Goal: Information Seeking & Learning: Find specific fact

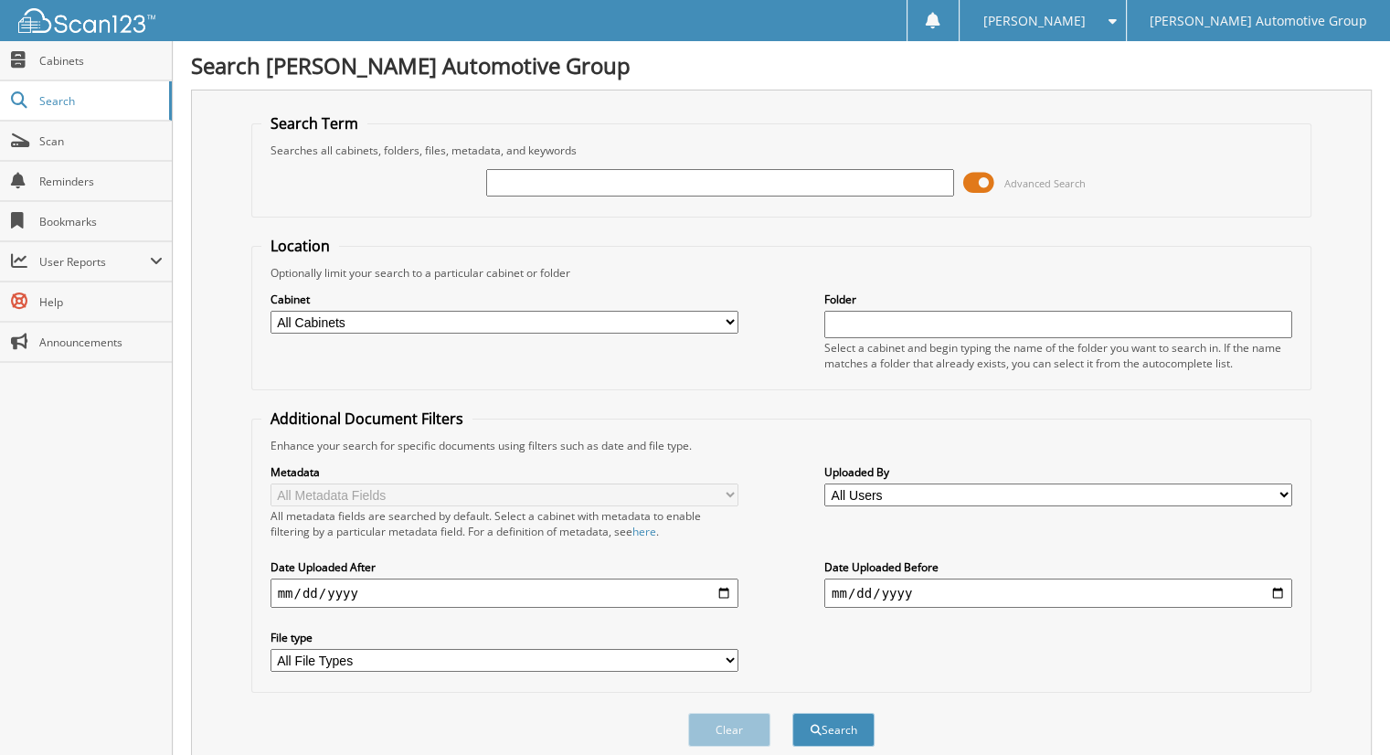
click at [530, 195] on input "text" at bounding box center [720, 182] width 468 height 27
type input "aubert"
click at [792, 713] on button "Search" at bounding box center [833, 730] width 82 height 34
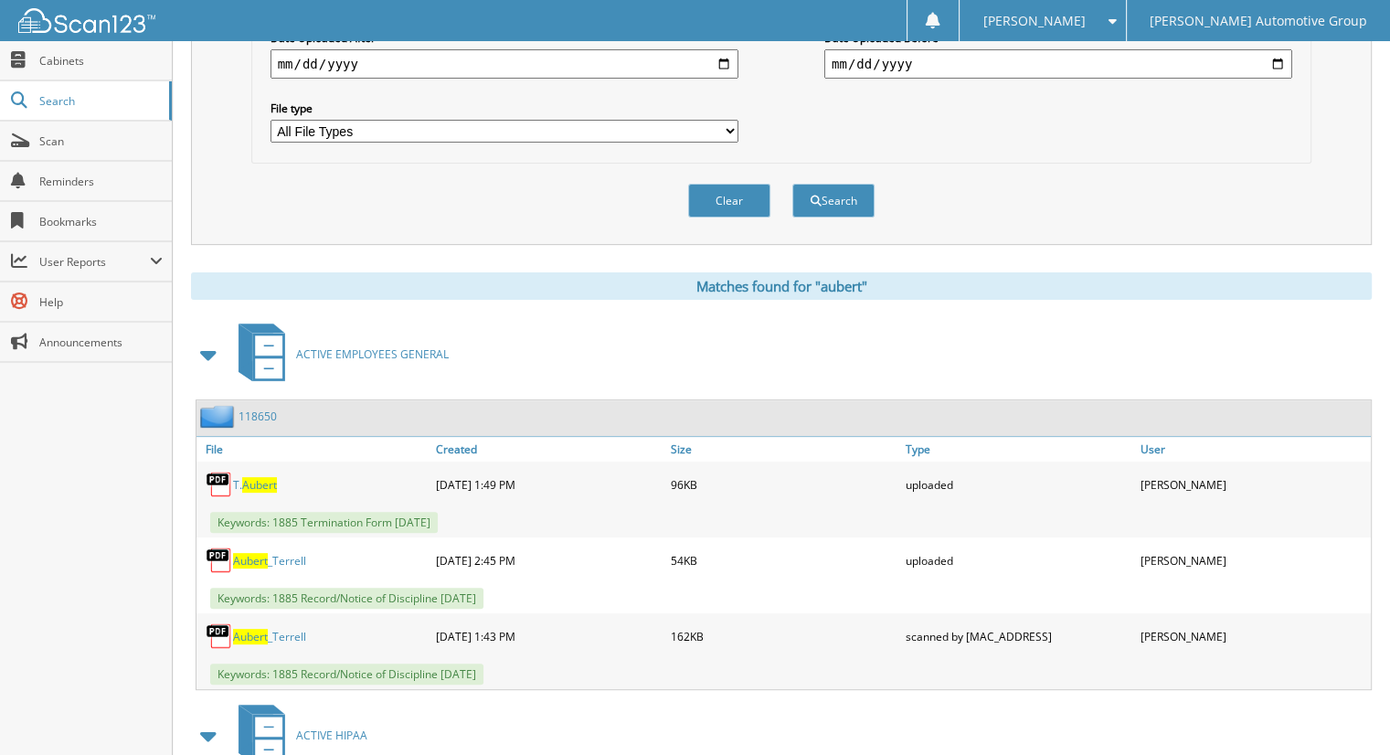
scroll to position [548, 0]
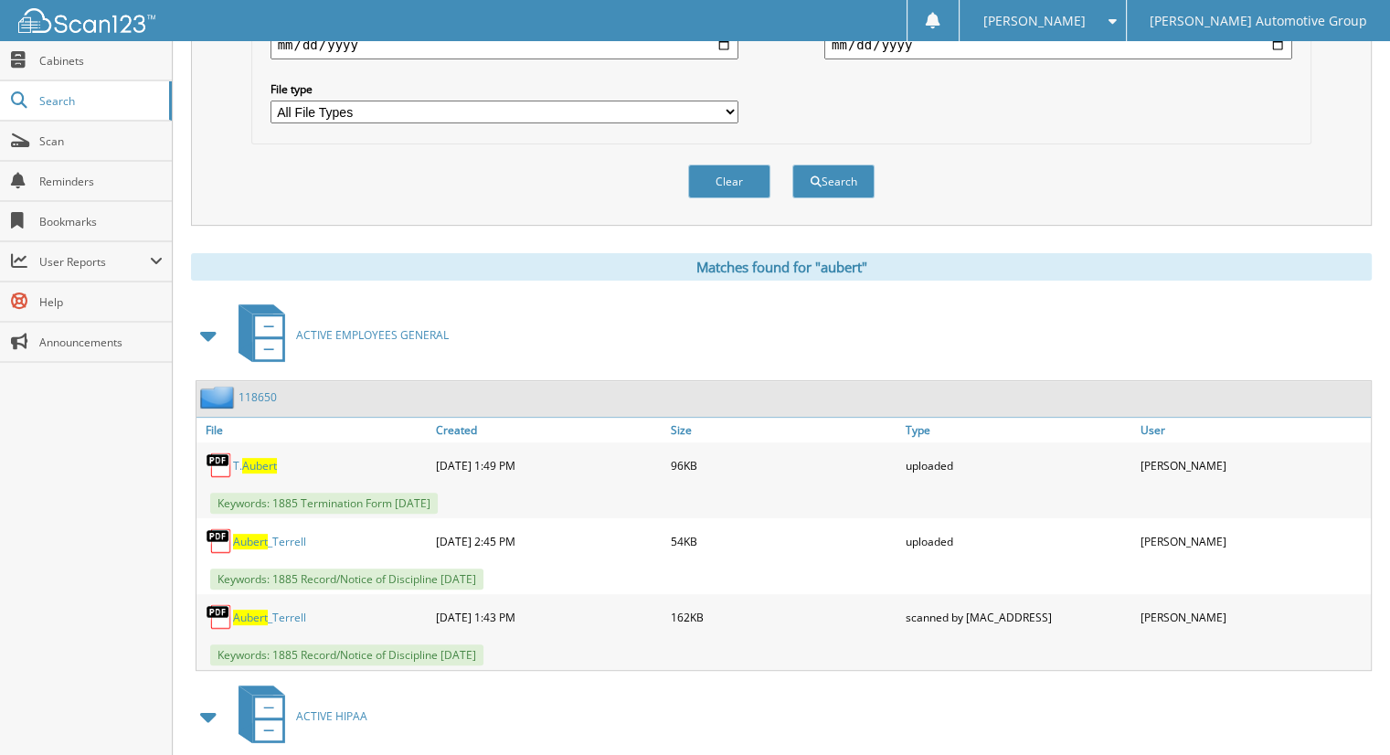
click at [245, 389] on link "118650" at bounding box center [258, 397] width 38 height 16
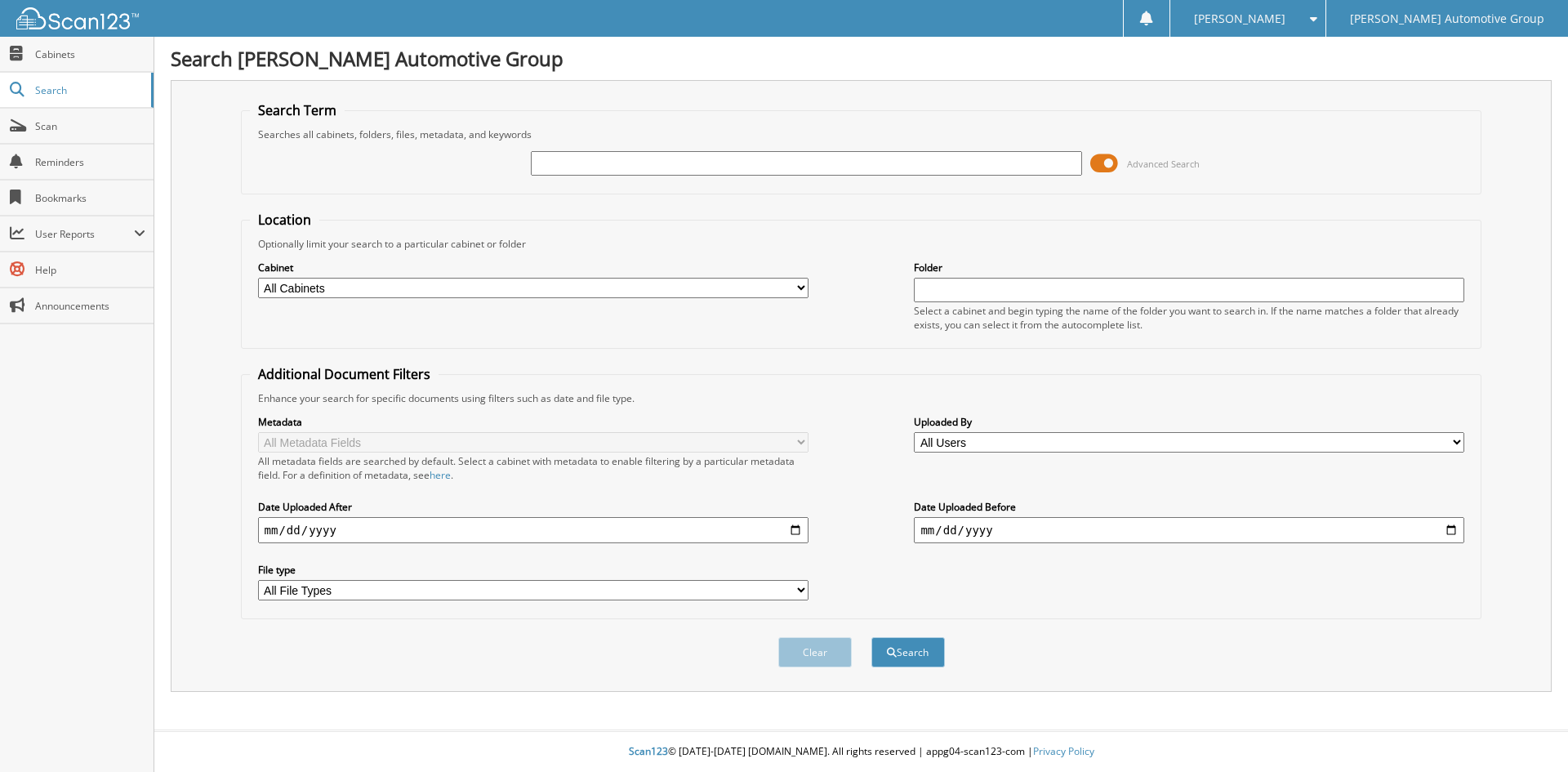
click at [591, 164] on input "text" at bounding box center [806, 163] width 550 height 24
type input "[PERSON_NAME]"
click at [871, 637] on button "Search" at bounding box center [908, 652] width 73 height 30
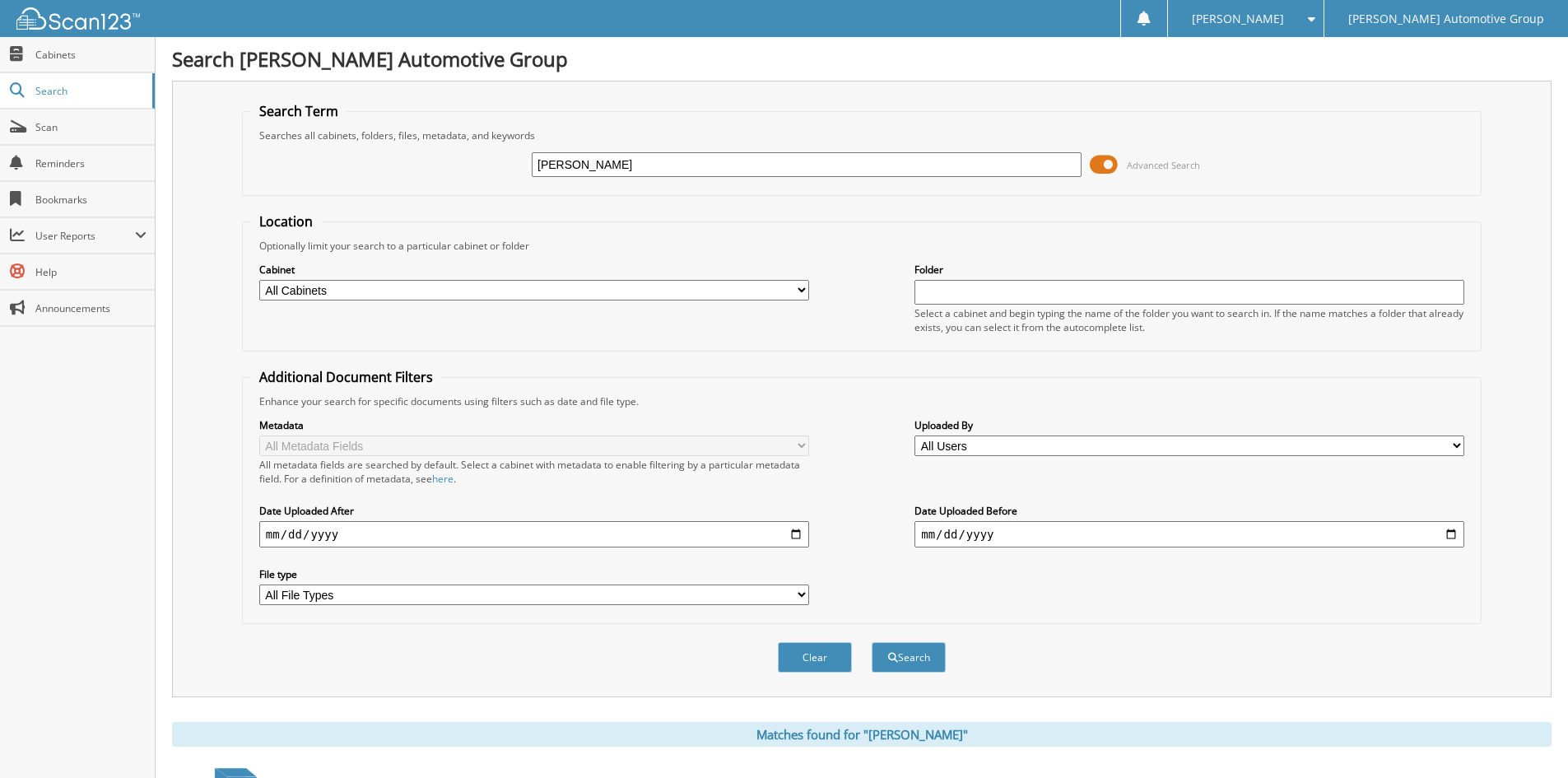
type input "derek thompson"
click at [872, 642] on button "Search" at bounding box center [909, 657] width 74 height 31
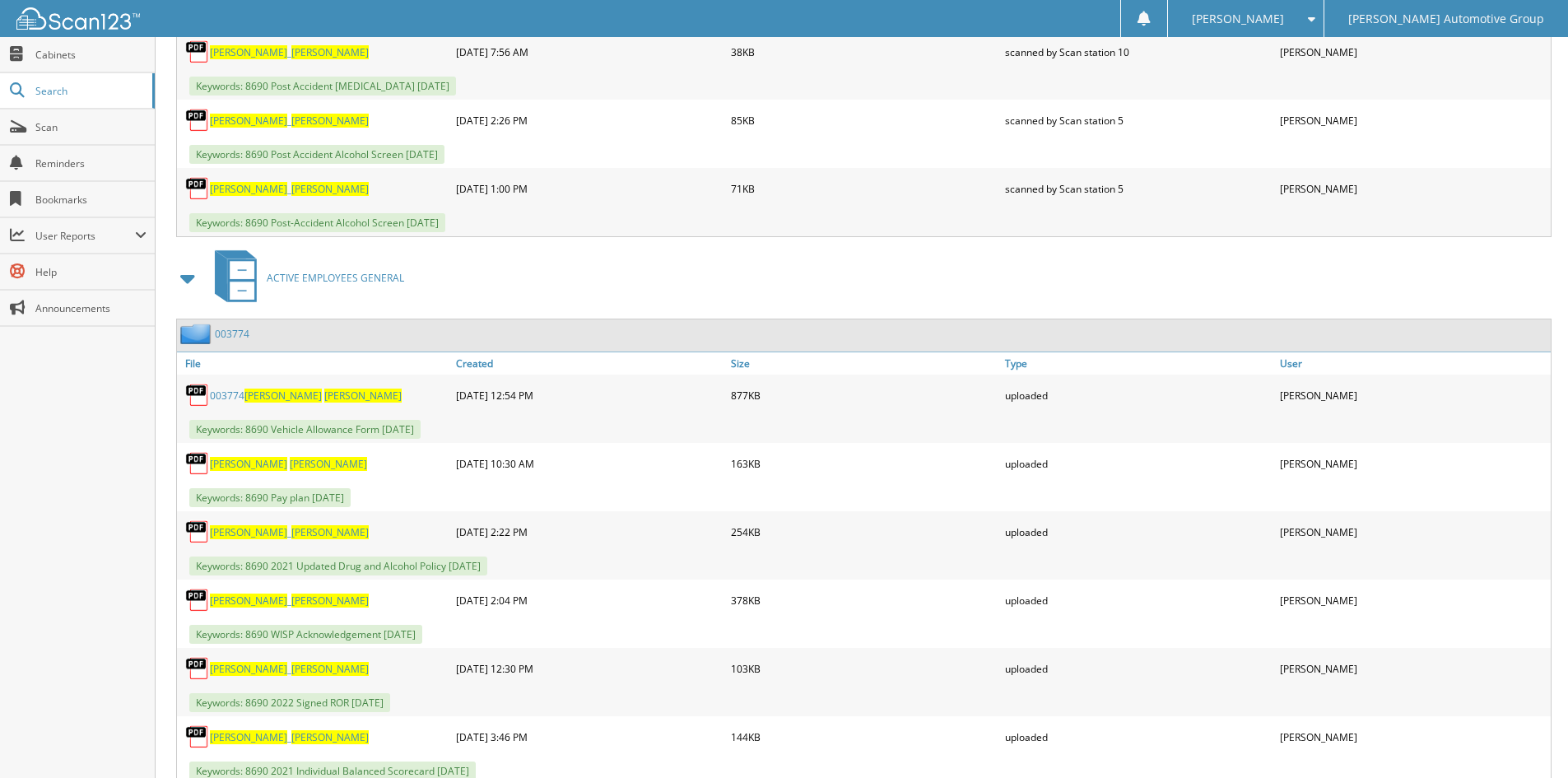
scroll to position [1399, 0]
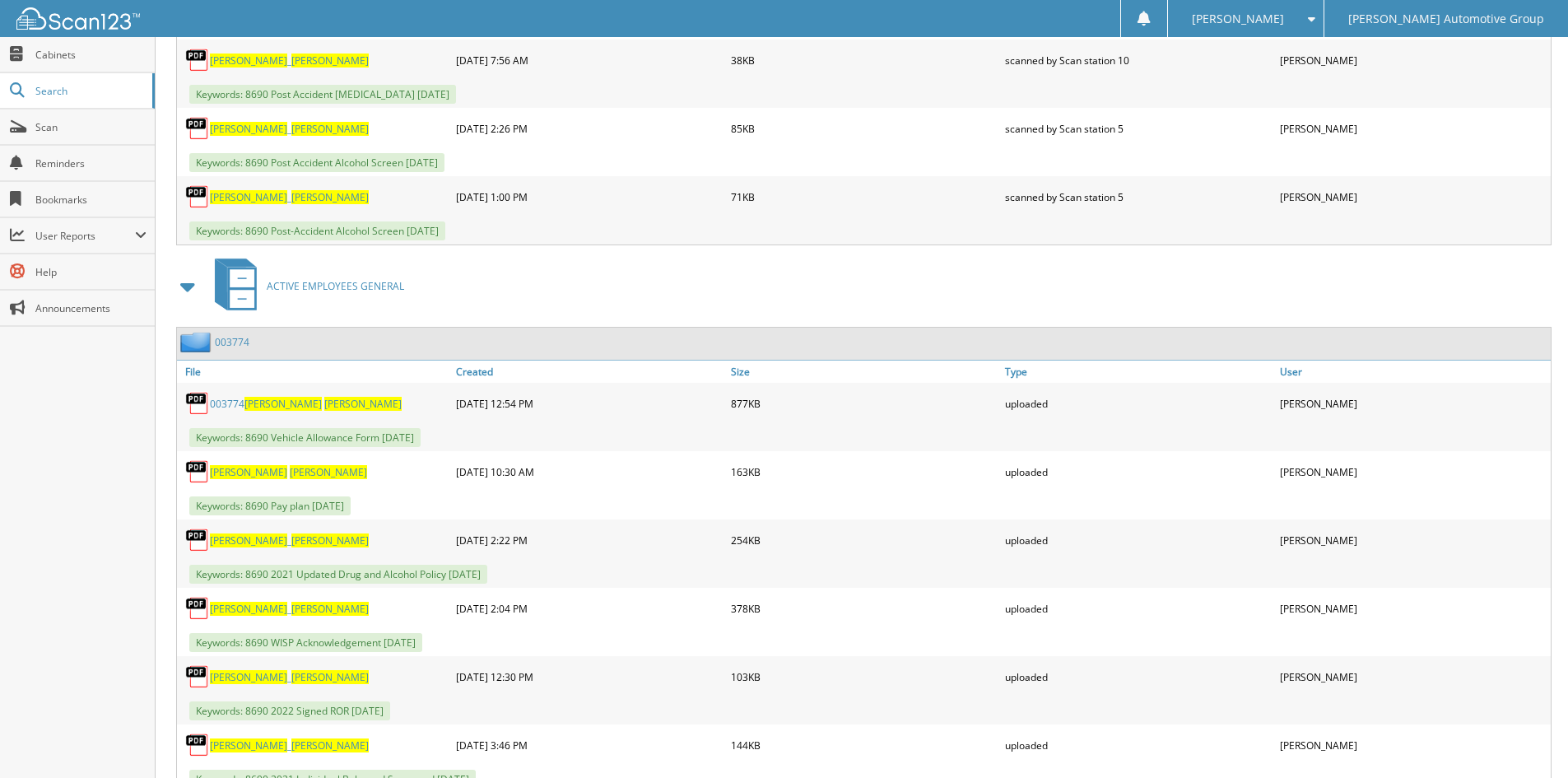
click at [224, 339] on link "003774" at bounding box center [232, 342] width 34 height 14
